Goal: Information Seeking & Learning: Learn about a topic

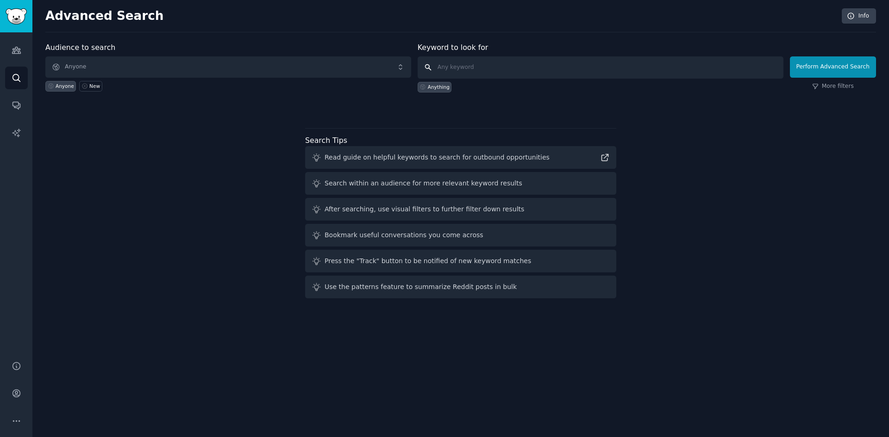
click at [476, 70] on input "text" at bounding box center [600, 67] width 366 height 22
type input "ai presentation"
click at [819, 67] on button "Perform Advanced Search" at bounding box center [832, 66] width 86 height 21
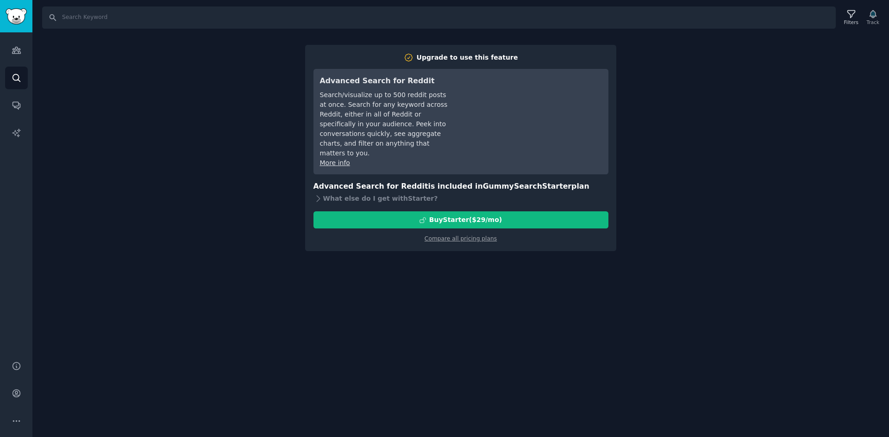
click at [814, 82] on div "Search Filters Track Upgrade to use this feature Advanced Search for Reddit Sea…" at bounding box center [460, 218] width 856 height 437
click at [6, 81] on link "Search" at bounding box center [16, 78] width 23 height 23
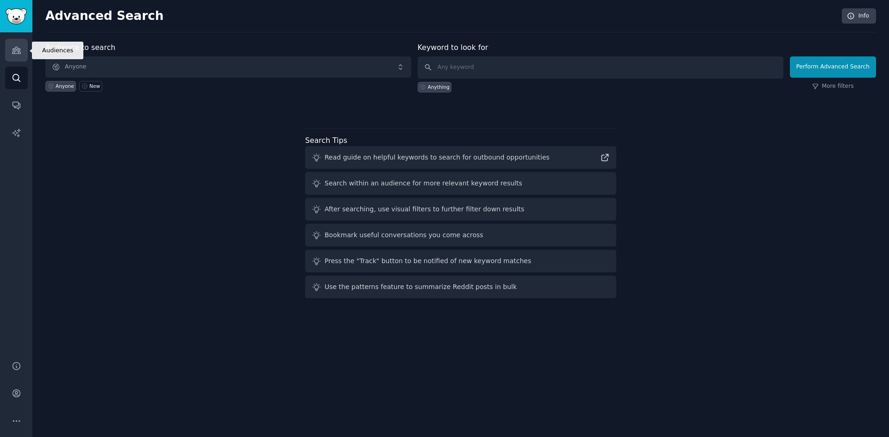
click at [13, 46] on icon "Sidebar" at bounding box center [17, 50] width 10 height 10
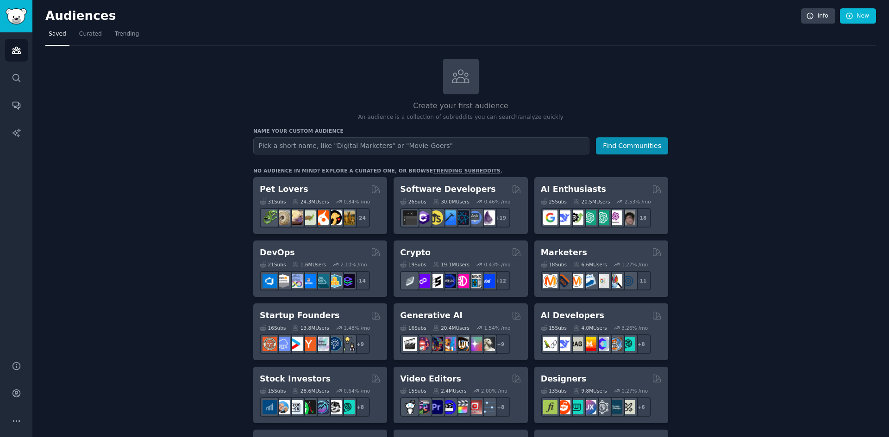
click at [286, 145] on input "text" at bounding box center [421, 145] width 336 height 17
